Goal: Navigation & Orientation: Find specific page/section

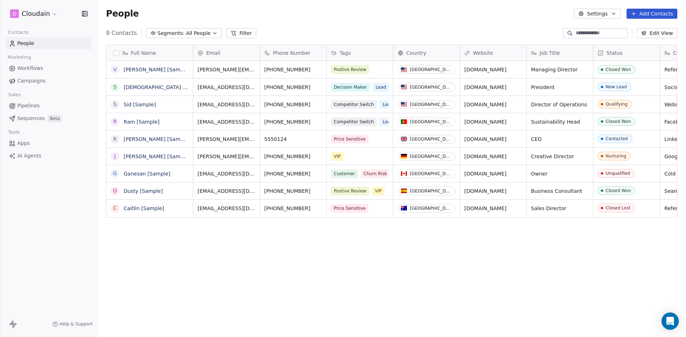
scroll to position [291, 583]
click at [602, 14] on button "Settings" at bounding box center [596, 14] width 46 height 10
click at [37, 15] on html "D Cloudain Contacts People Marketing Workflows Campaigns Sales Pipelines Sequen…" at bounding box center [343, 168] width 686 height 337
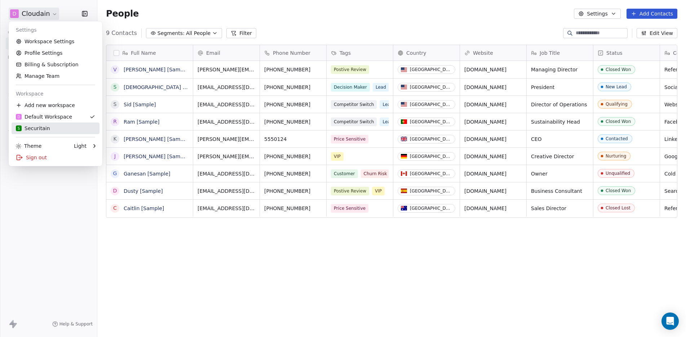
click at [44, 126] on div "S Securitain" at bounding box center [33, 128] width 34 height 7
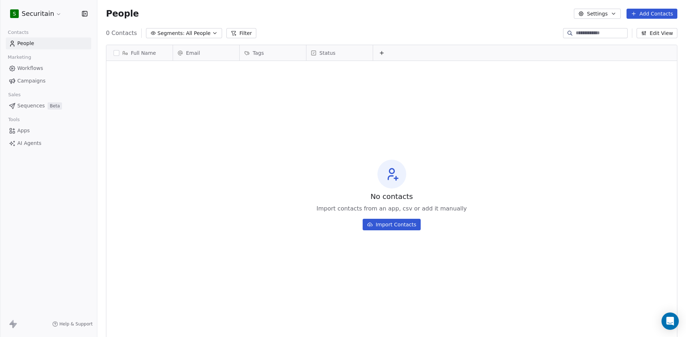
scroll to position [291, 583]
click at [23, 142] on span "AI Agents" at bounding box center [29, 143] width 24 height 8
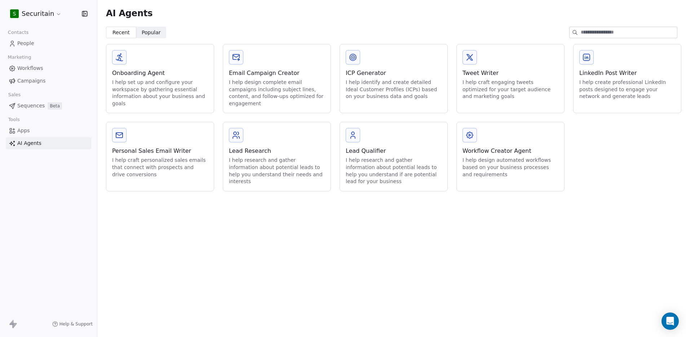
click at [469, 137] on icon at bounding box center [469, 135] width 9 height 9
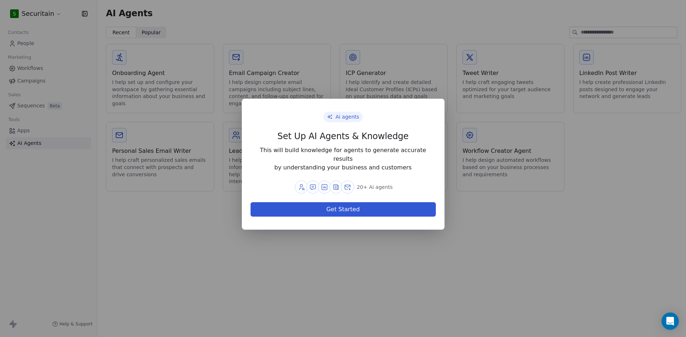
click at [351, 206] on button "Get Started" at bounding box center [342, 209] width 185 height 14
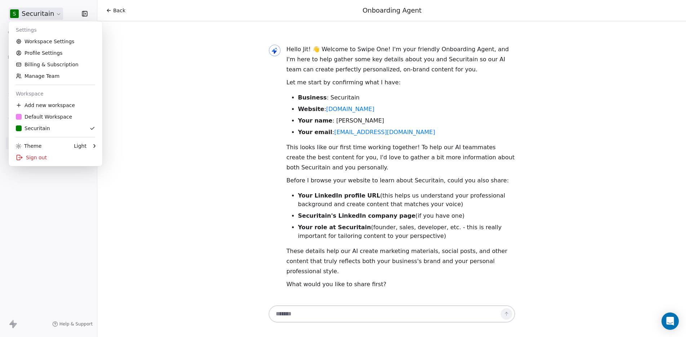
click at [45, 11] on html "S Securitain Contacts People Marketing Workflows Campaigns Sales Sequences Beta…" at bounding box center [343, 168] width 686 height 337
click at [56, 114] on div "D Default Workspace" at bounding box center [44, 116] width 56 height 7
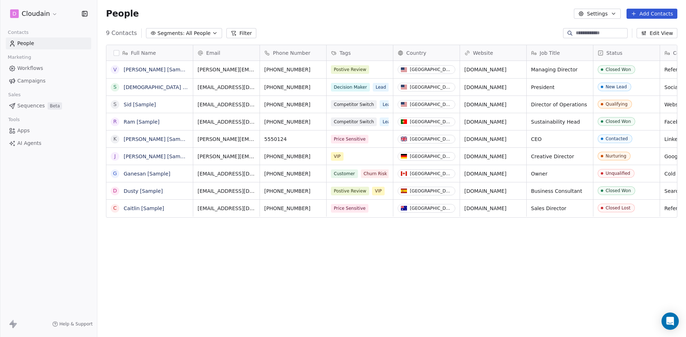
scroll to position [291, 583]
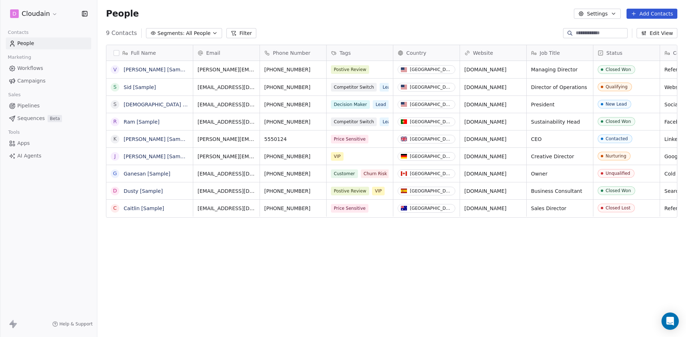
click at [45, 17] on html "D Cloudain Contacts People Marketing Workflows Campaigns Sales Pipelines Sequen…" at bounding box center [343, 168] width 686 height 337
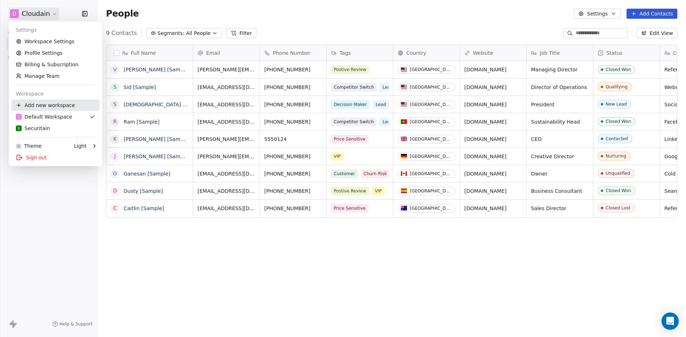
click at [58, 103] on div "Add new workspace" at bounding box center [56, 105] width 88 height 12
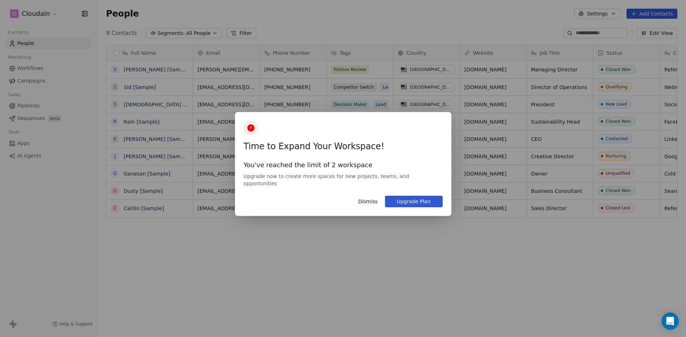
click at [367, 199] on button "Dismiss" at bounding box center [367, 201] width 28 height 12
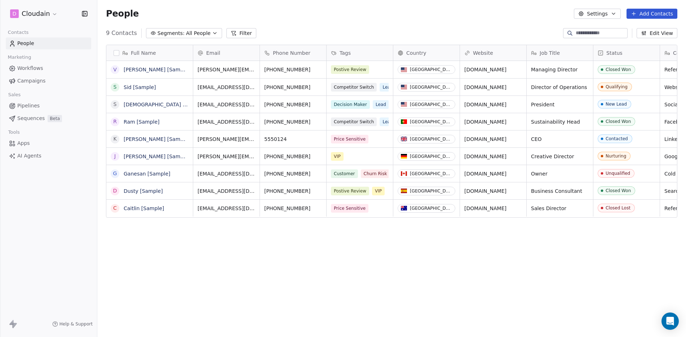
click at [54, 39] on link "People" at bounding box center [48, 43] width 85 height 12
click at [50, 13] on html "D Cloudain Contacts People Marketing Workflows Campaigns Sales Pipelines Sequen…" at bounding box center [343, 168] width 686 height 337
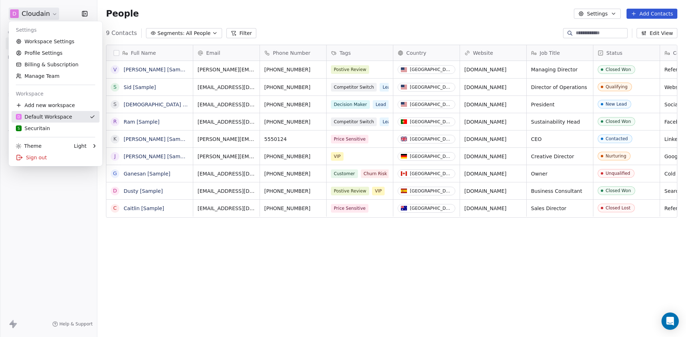
click at [64, 120] on div "D Default Workspace" at bounding box center [44, 116] width 56 height 7
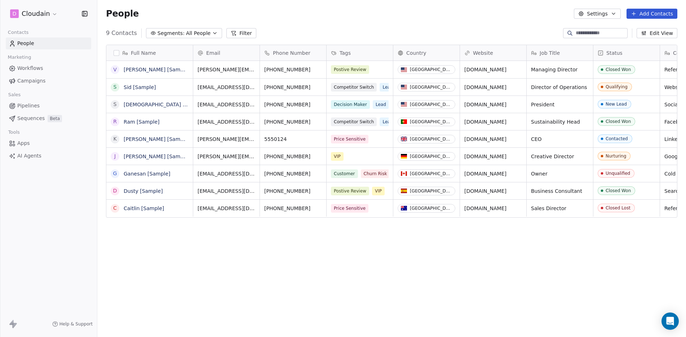
click at [40, 11] on html "D Cloudain Contacts People Marketing Workflows Campaigns Sales Pipelines Sequen…" at bounding box center [343, 168] width 686 height 337
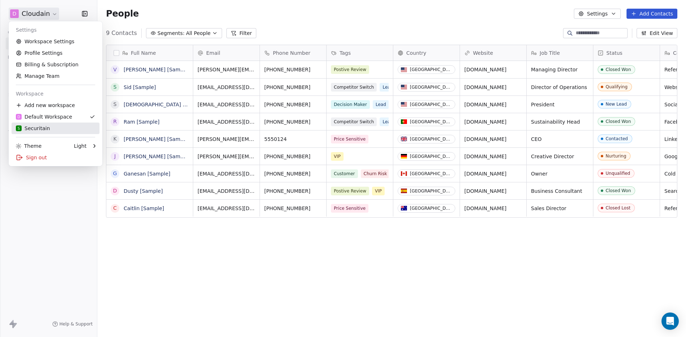
click at [45, 128] on div "S Securitain" at bounding box center [33, 128] width 34 height 7
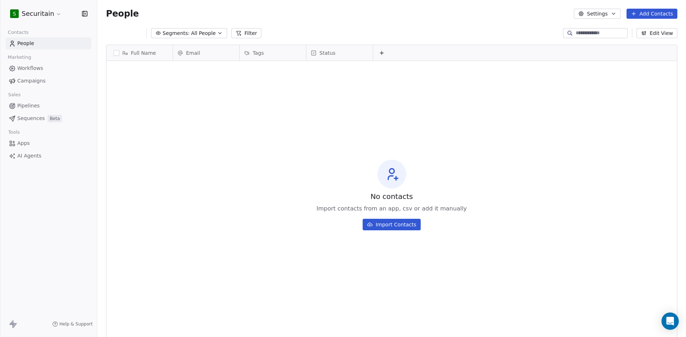
scroll to position [291, 583]
click at [47, 15] on html "S Securitain Contacts People Marketing Workflows Campaigns Sales Sequences Beta…" at bounding box center [343, 168] width 686 height 337
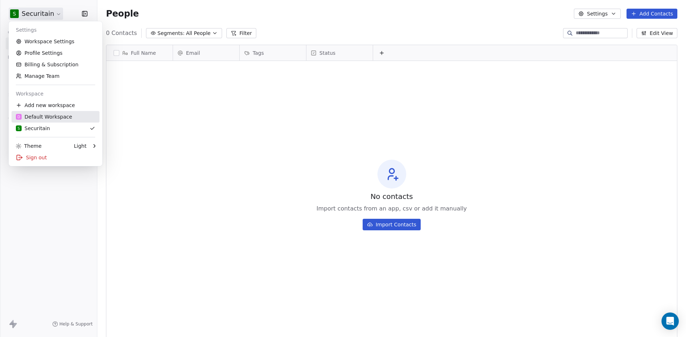
click at [43, 115] on div "D Default Workspace" at bounding box center [44, 116] width 56 height 7
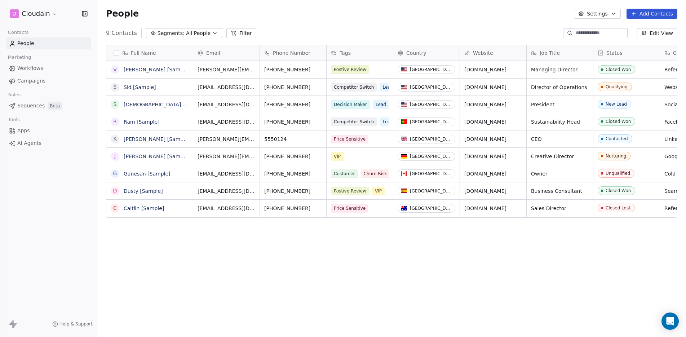
scroll to position [291, 583]
click at [117, 50] on button "button" at bounding box center [116, 53] width 6 height 6
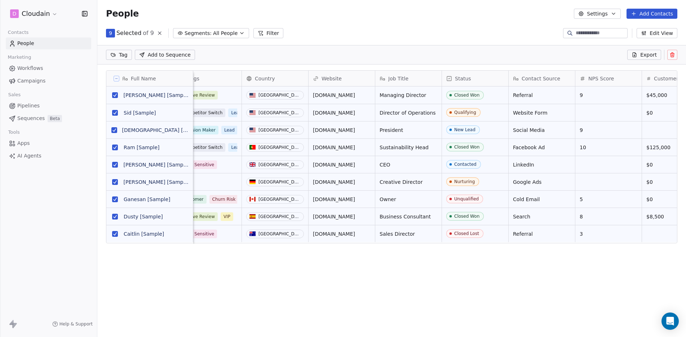
scroll to position [0, 0]
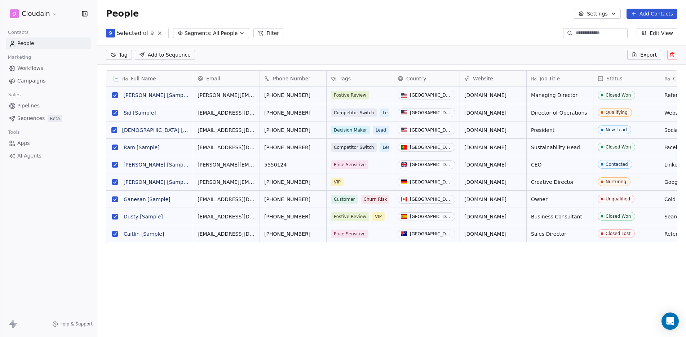
click at [604, 13] on button "Settings" at bounding box center [596, 14] width 46 height 10
click at [607, 34] on div "Contact Properties" at bounding box center [612, 29] width 64 height 12
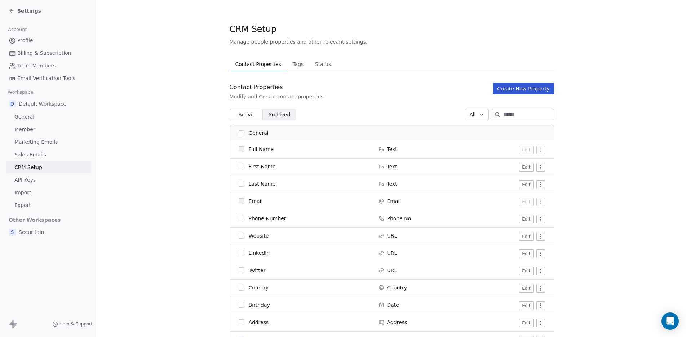
click at [289, 68] on span "Tags" at bounding box center [297, 64] width 17 height 10
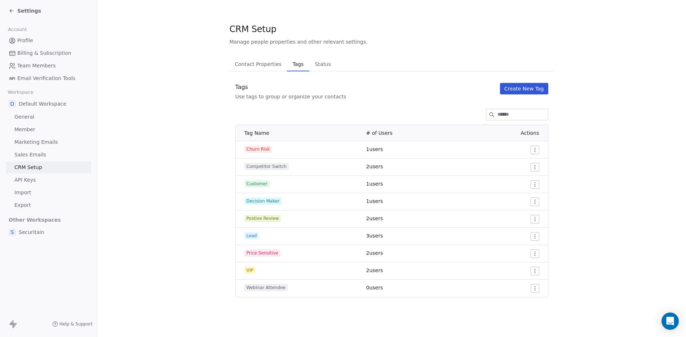
click at [256, 64] on span "Contact Properties" at bounding box center [258, 64] width 53 height 10
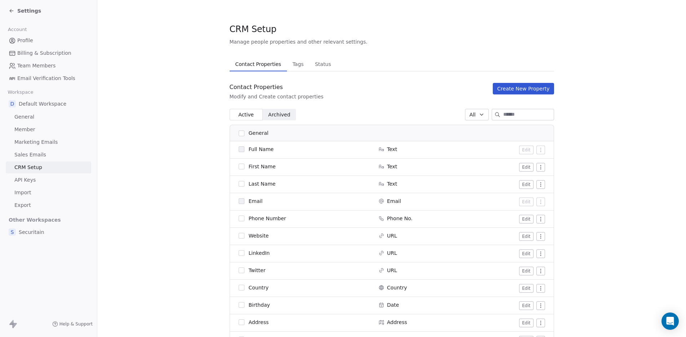
click at [28, 181] on span "API Keys" at bounding box center [24, 180] width 21 height 8
